Goal: Find specific page/section: Find specific page/section

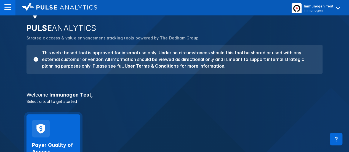
scroll to position [55, 0]
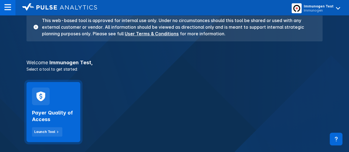
click at [67, 96] on div "Payer Quality of Access Launch Tool" at bounding box center [54, 112] width 54 height 60
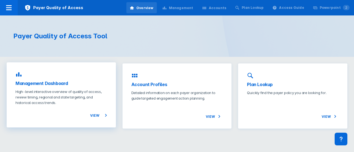
click at [90, 88] on div "Management Dashboard High-level interactive overview of quality of access, revi…" at bounding box center [61, 94] width 109 height 65
